Goal: Task Accomplishment & Management: Use online tool/utility

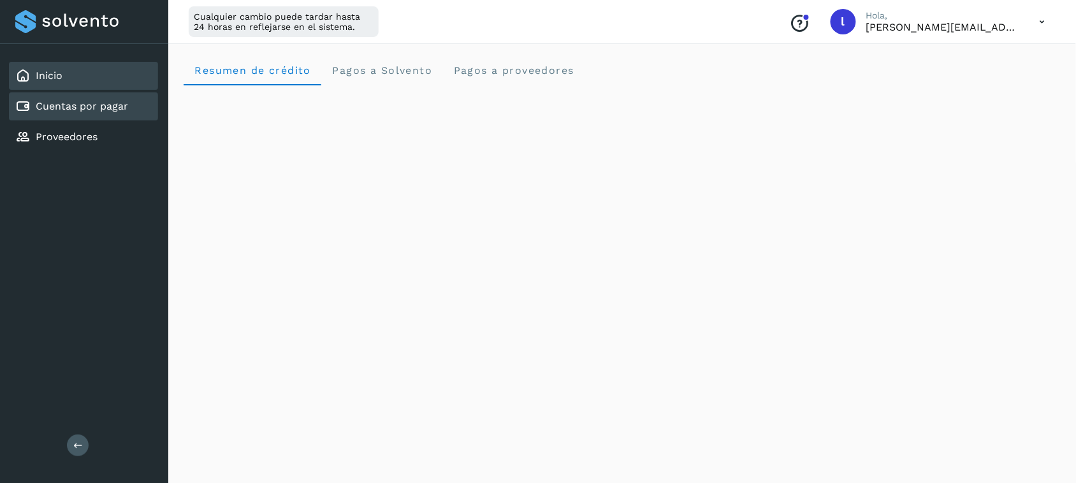
click at [66, 107] on link "Cuentas por pagar" at bounding box center [82, 106] width 92 height 12
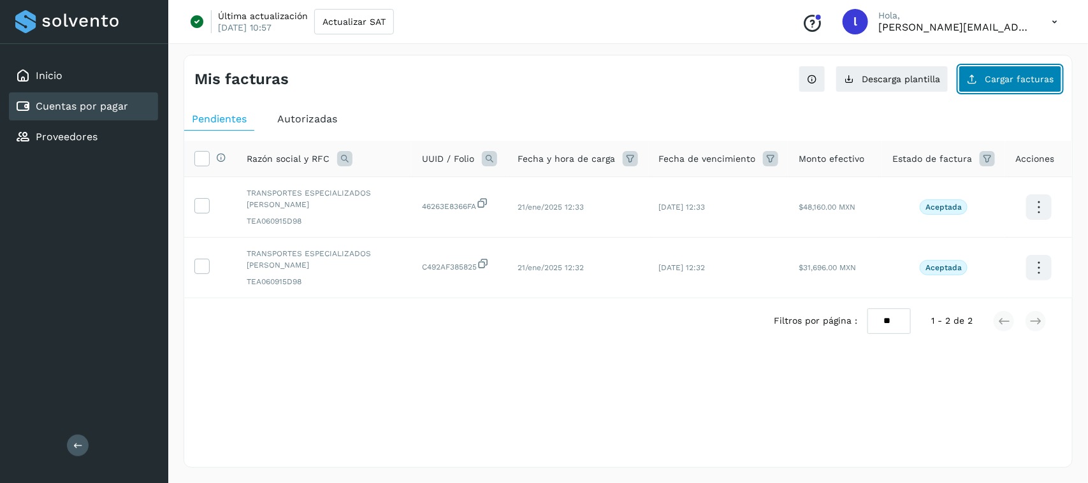
click at [1021, 71] on button "Cargar facturas" at bounding box center [1010, 79] width 103 height 27
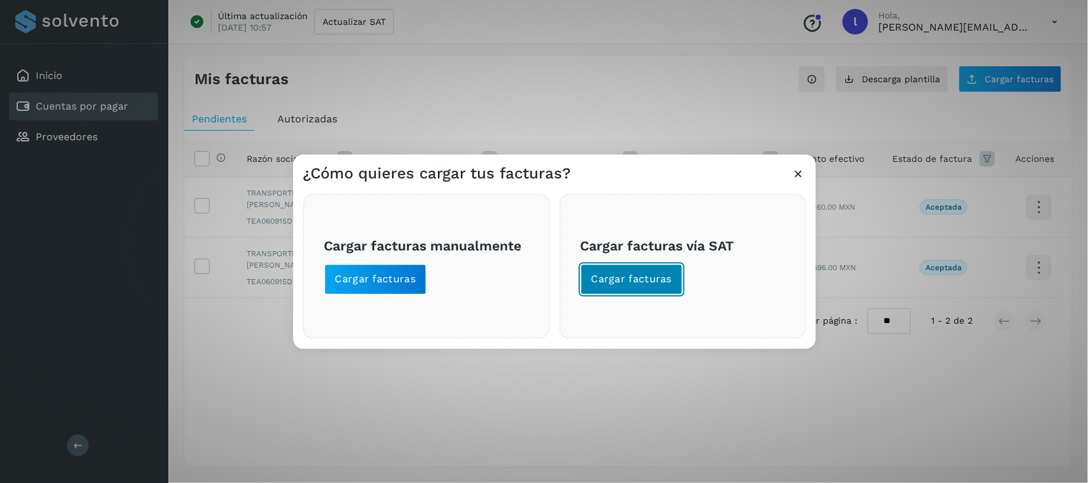
click at [657, 277] on span "Cargar facturas" at bounding box center [632, 280] width 81 height 14
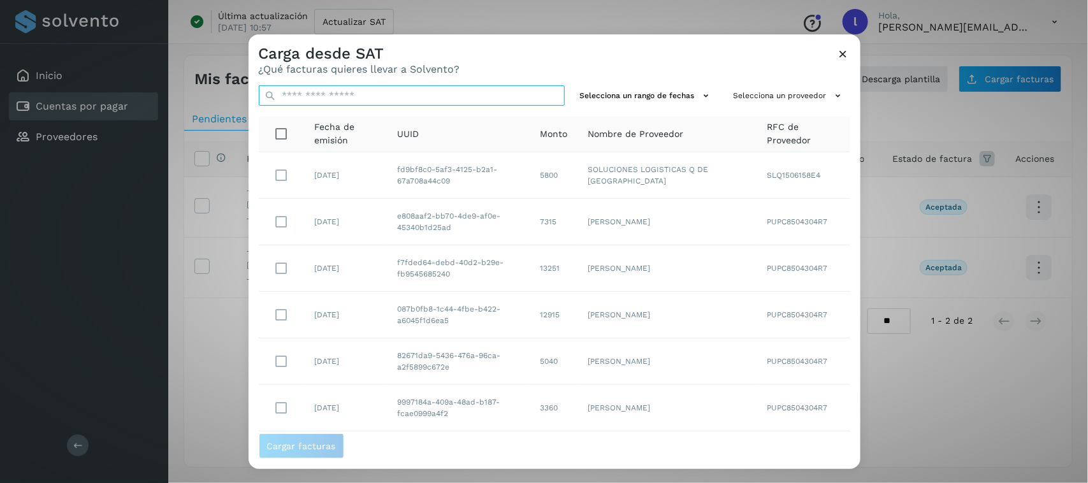
click at [472, 99] on input "text" at bounding box center [412, 95] width 306 height 20
paste input "**********"
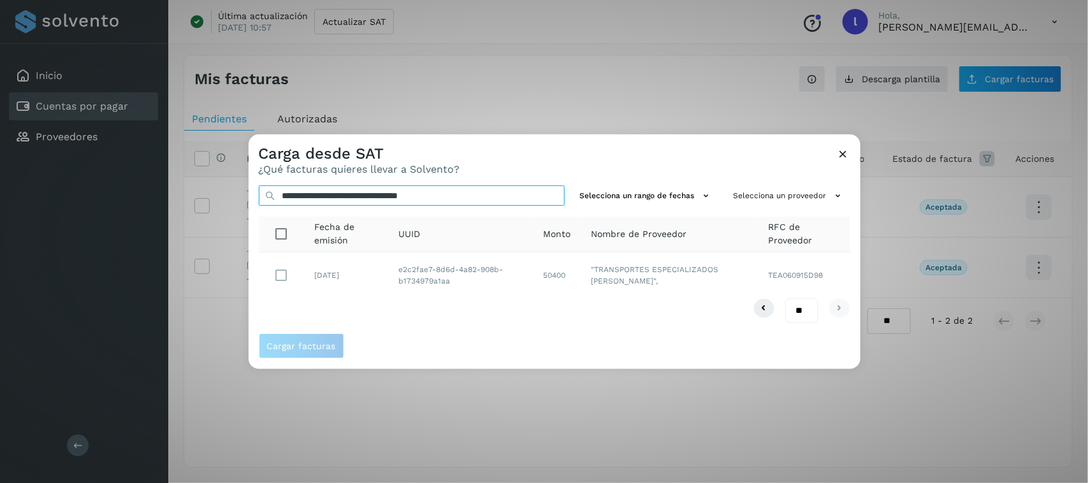
type input "**********"
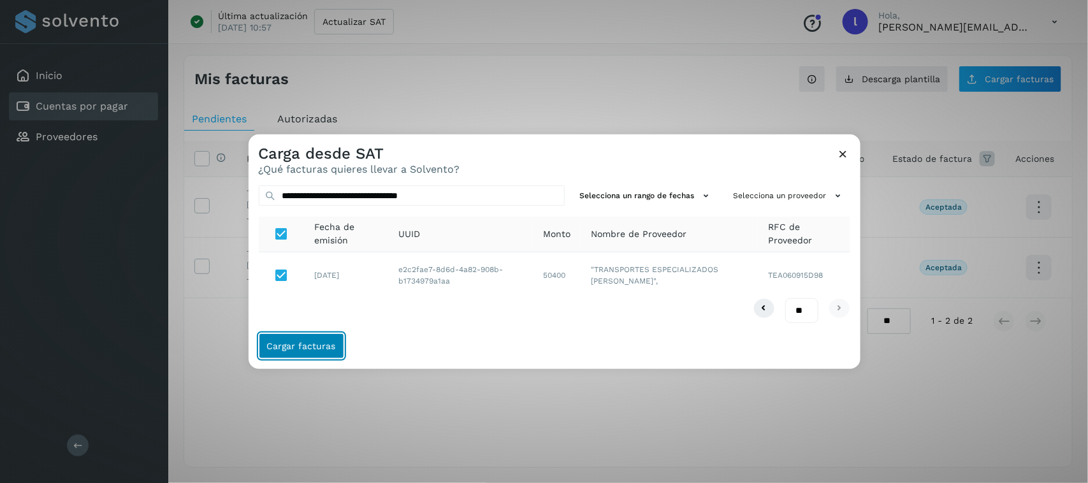
click at [271, 345] on span "Cargar facturas" at bounding box center [301, 346] width 69 height 9
click at [270, 343] on span "Cargar facturas" at bounding box center [301, 346] width 69 height 9
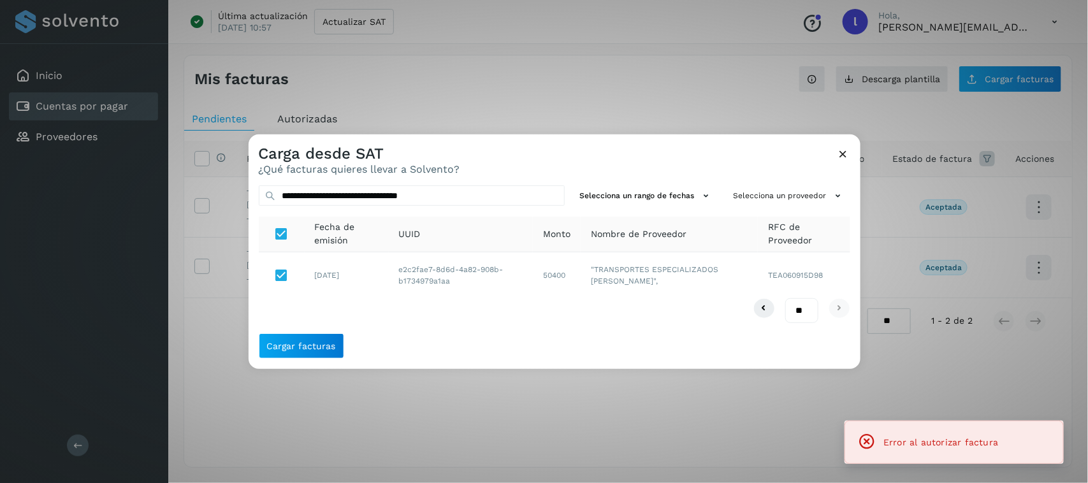
click at [849, 150] on icon at bounding box center [843, 153] width 13 height 13
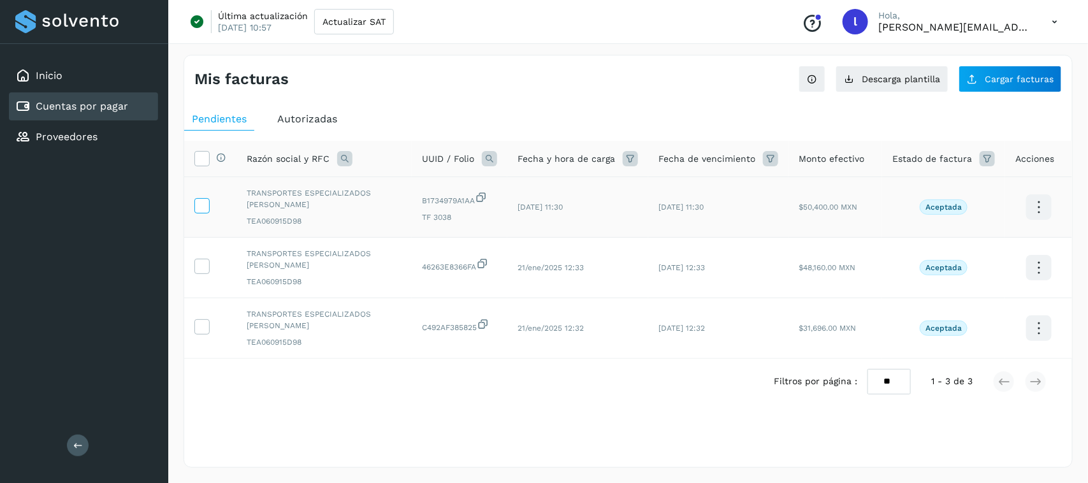
click at [207, 212] on label at bounding box center [201, 205] width 15 height 15
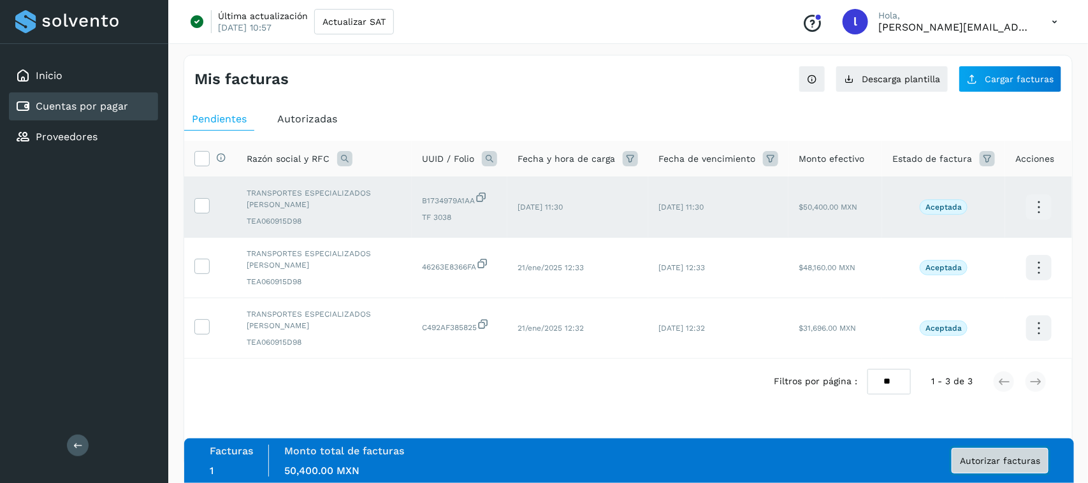
click at [999, 453] on button "Autorizar facturas" at bounding box center [1000, 461] width 97 height 26
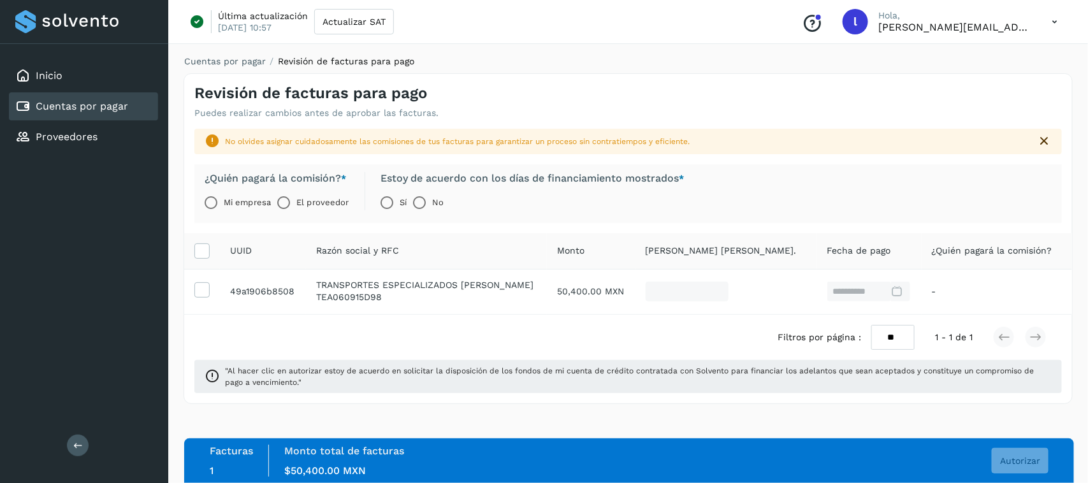
click at [306, 196] on label "El proveedor" at bounding box center [323, 203] width 52 height 26
click at [1023, 463] on span "Autorizar" at bounding box center [1020, 461] width 40 height 9
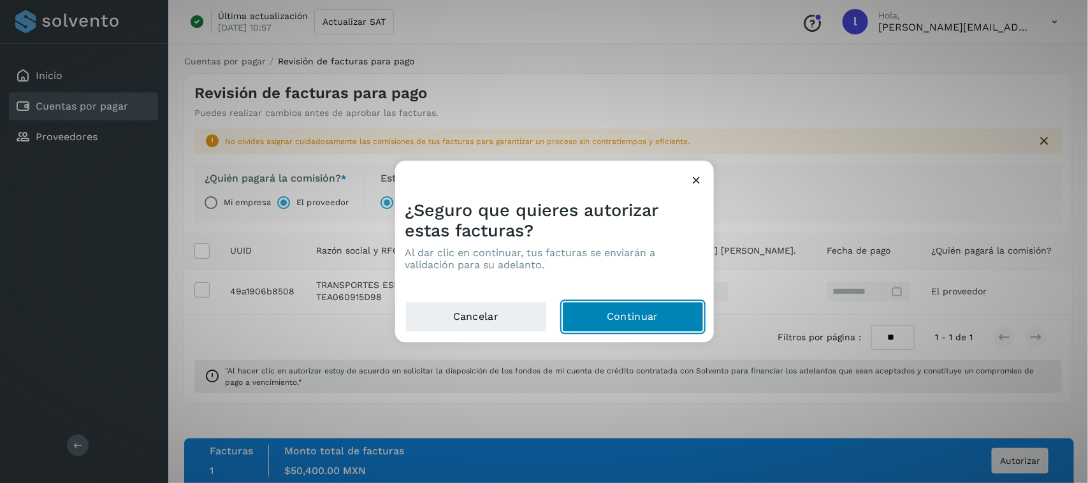
click at [598, 316] on button "Continuar" at bounding box center [633, 317] width 142 height 31
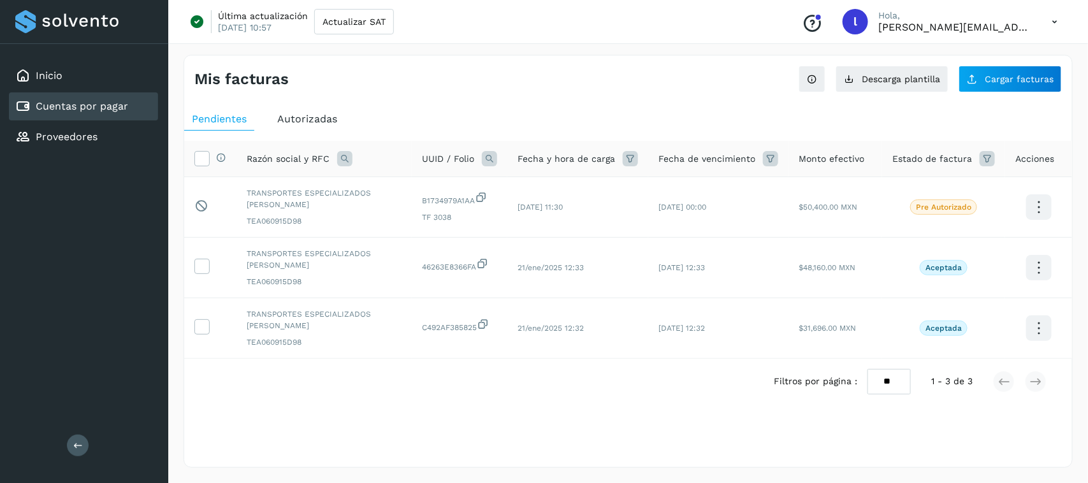
click at [1058, 26] on icon at bounding box center [1055, 22] width 26 height 26
click at [976, 87] on div "Cerrar sesión" at bounding box center [992, 82] width 152 height 24
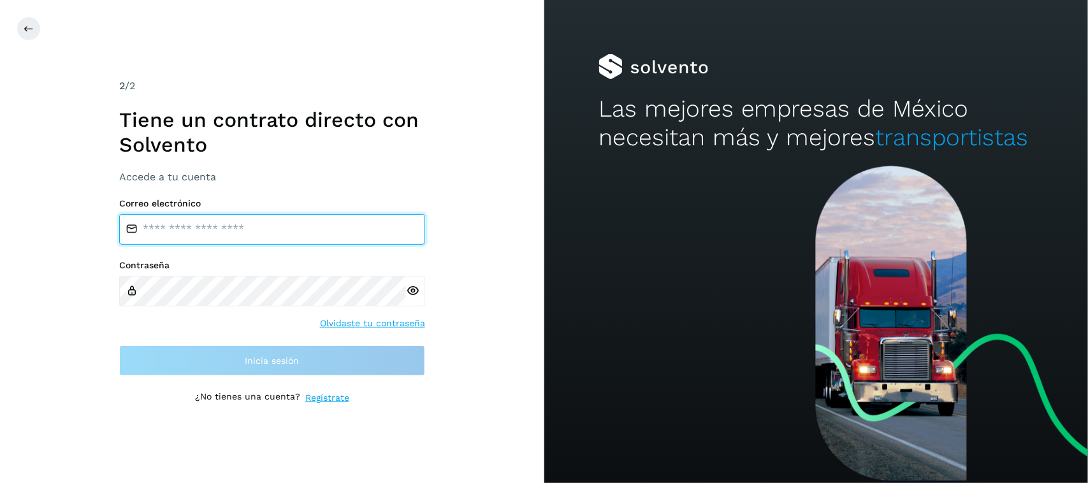
type input "**********"
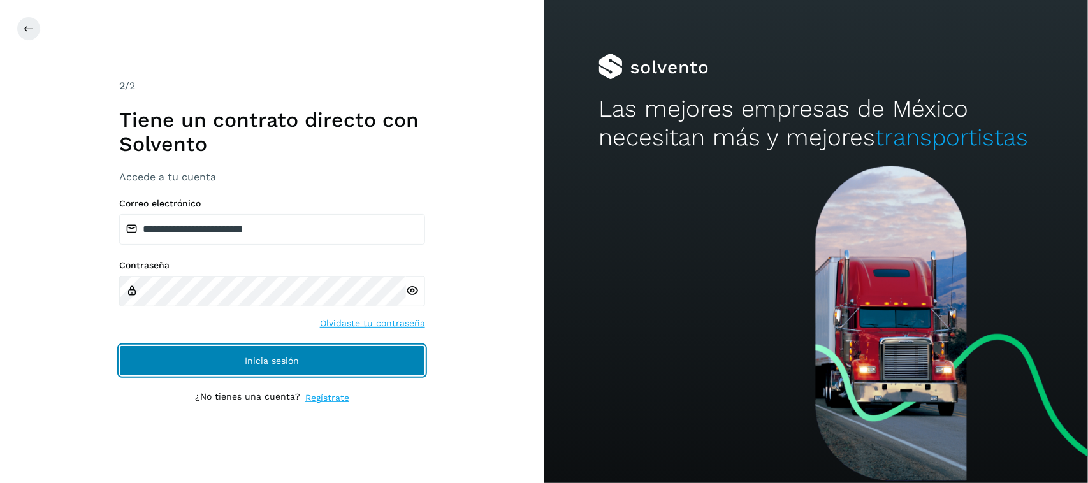
click at [246, 373] on button "Inicia sesión" at bounding box center [272, 361] width 306 height 31
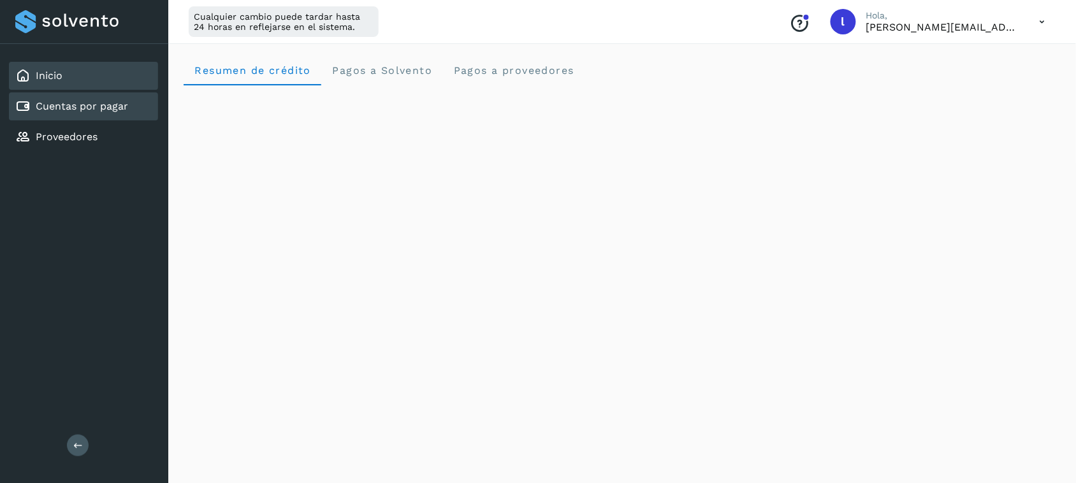
click at [92, 99] on div "Cuentas por pagar" at bounding box center [71, 106] width 113 height 15
